Goal: Information Seeking & Learning: Learn about a topic

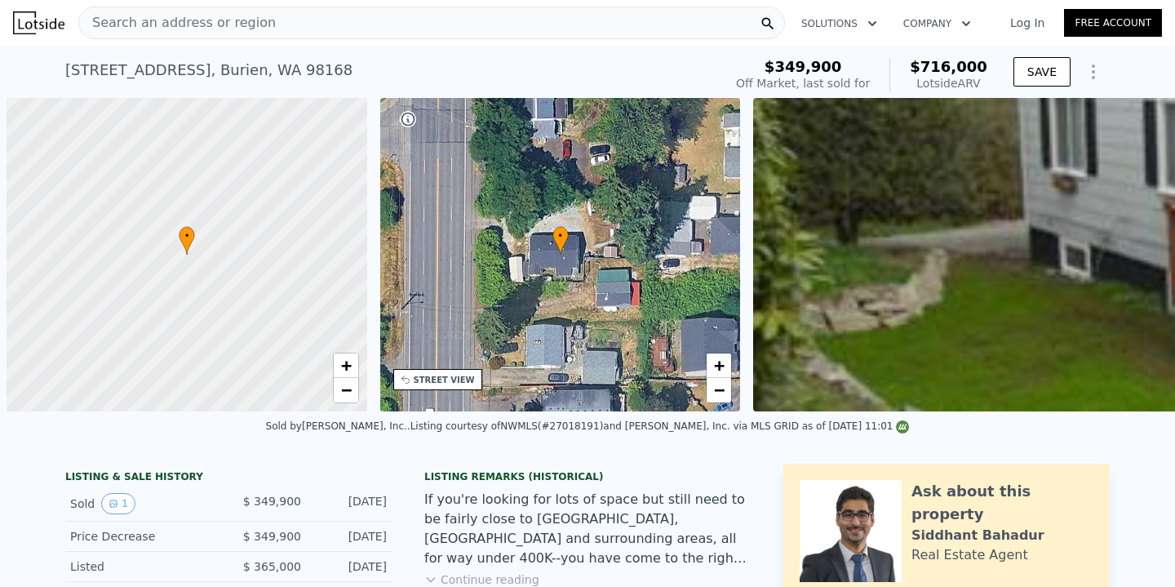
click at [331, 20] on div "Search an address or region" at bounding box center [431, 23] width 707 height 33
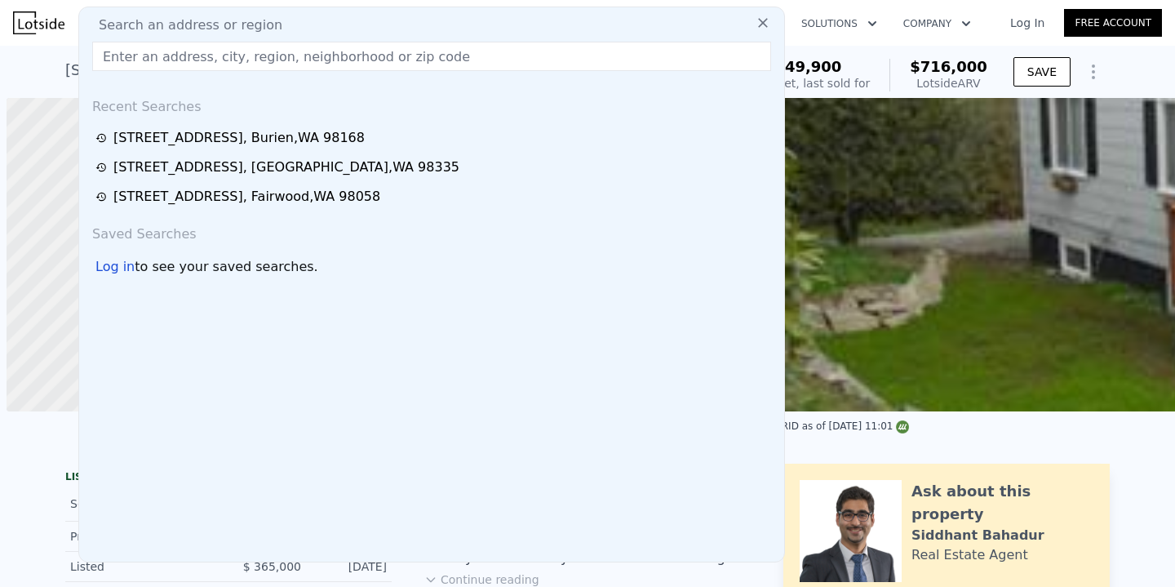
scroll to position [0, 7]
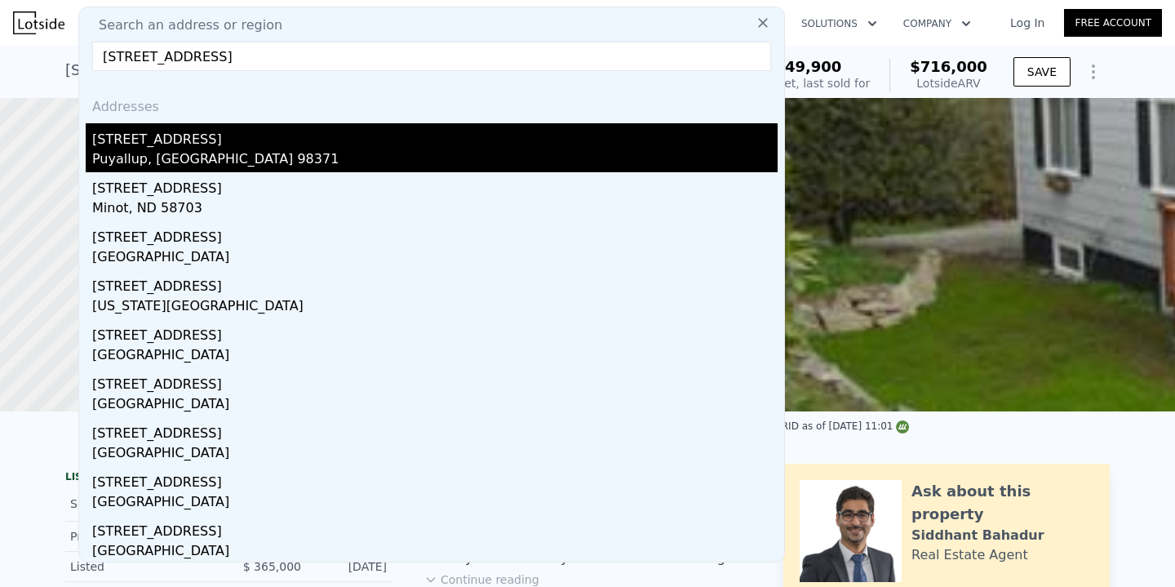
type input "[STREET_ADDRESS]"
click at [269, 143] on div "[STREET_ADDRESS]" at bounding box center [435, 136] width 686 height 26
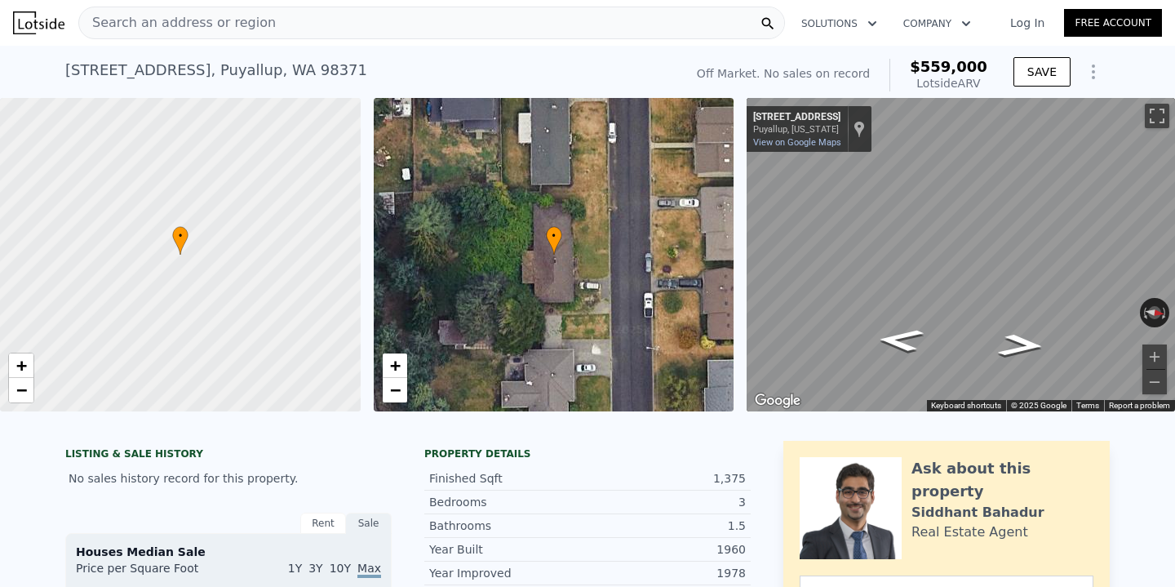
click at [408, 34] on div "Search an address or region" at bounding box center [431, 23] width 707 height 33
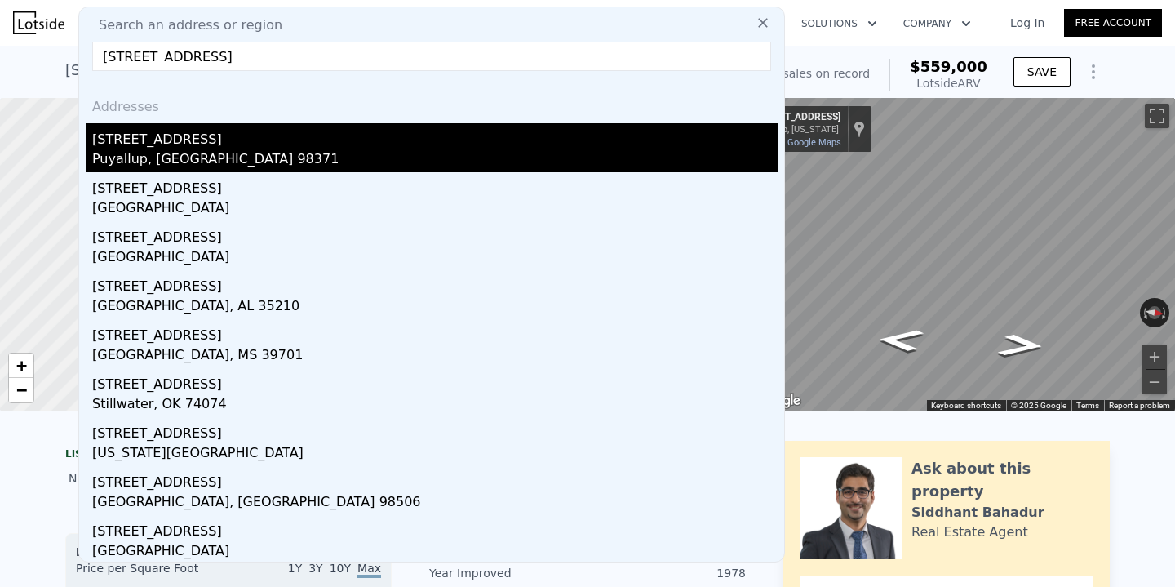
type input "[STREET_ADDRESS]"
click at [273, 150] on div "Puyallup, [GEOGRAPHIC_DATA] 98371" at bounding box center [435, 160] width 686 height 23
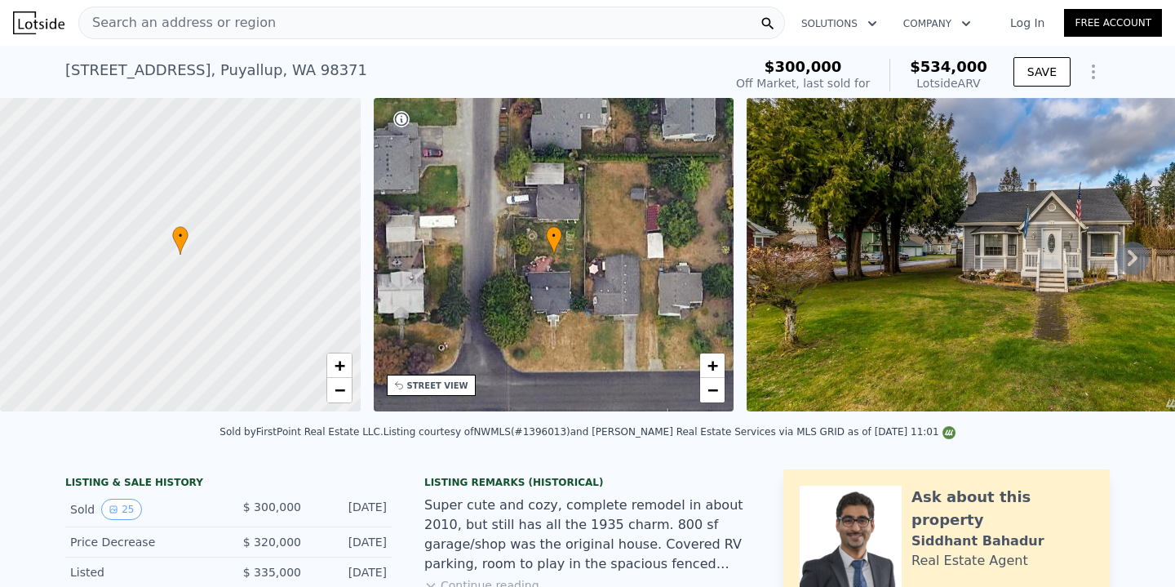
click at [353, 25] on div "Search an address or region" at bounding box center [431, 23] width 707 height 33
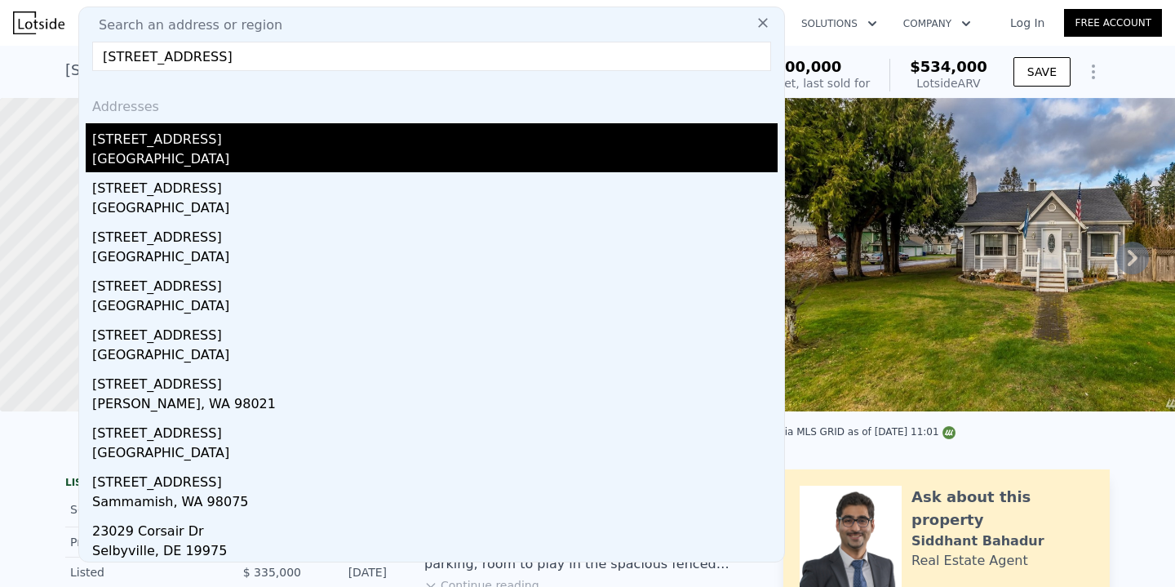
type input "[STREET_ADDRESS]"
click at [332, 147] on div "[STREET_ADDRESS]" at bounding box center [435, 136] width 686 height 26
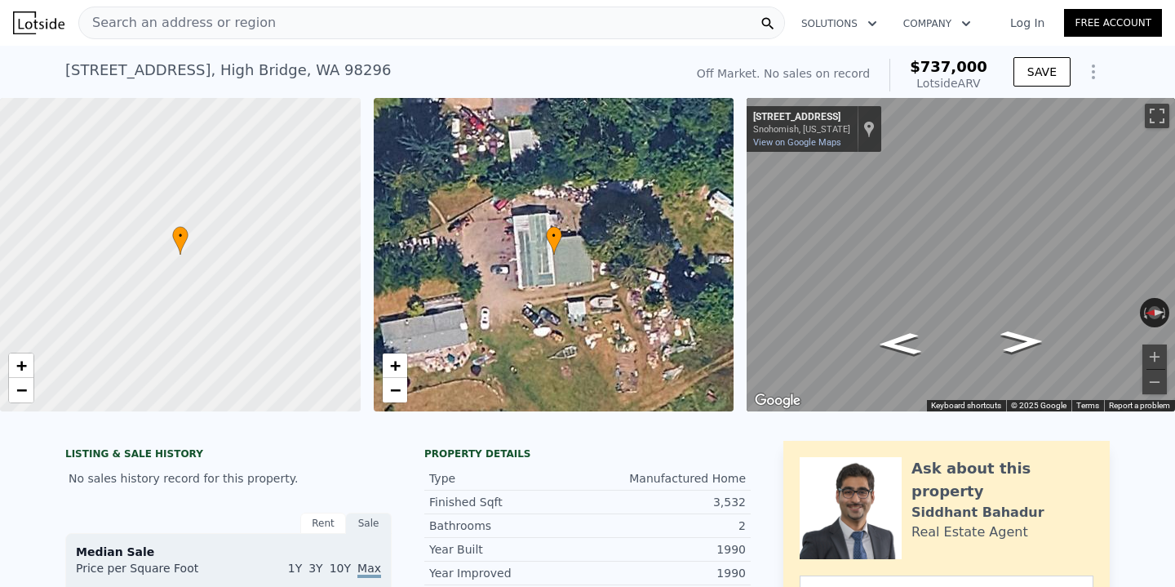
click at [294, 26] on div "Search an address or region" at bounding box center [431, 23] width 707 height 33
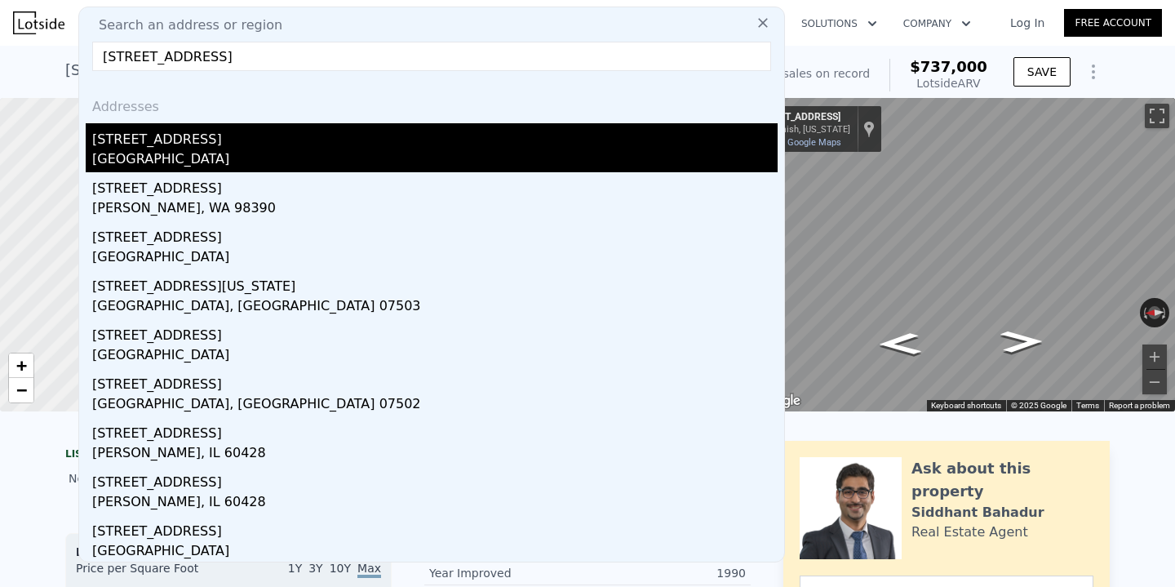
type input "[STREET_ADDRESS]"
click at [276, 127] on div "[STREET_ADDRESS]" at bounding box center [435, 136] width 686 height 26
